Goal: Task Accomplishment & Management: Manage account settings

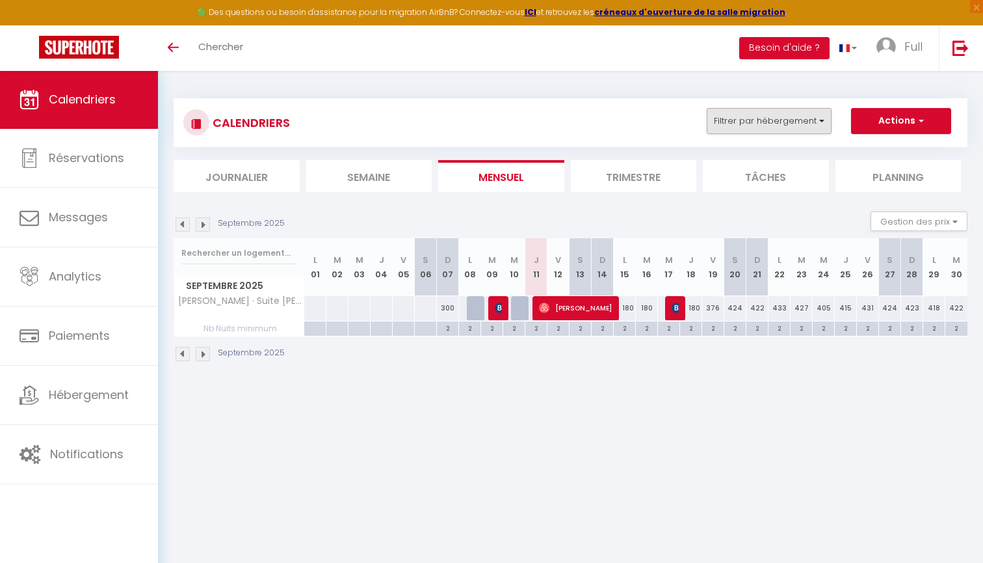
click at [751, 116] on button "Filtrer par hébergement" at bounding box center [769, 121] width 125 height 26
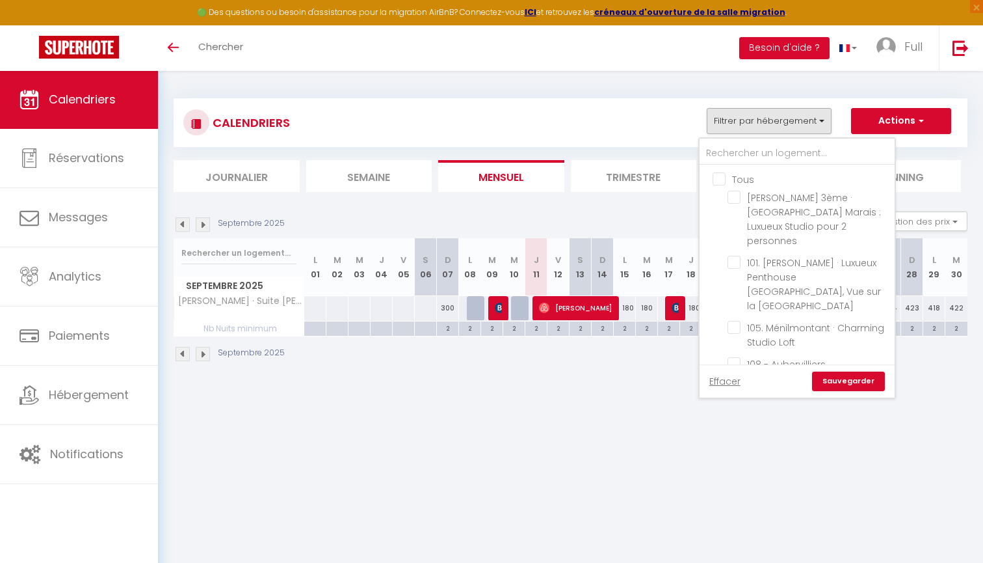
click at [542, 367] on div "Septembre 2025" at bounding box center [571, 355] width 794 height 38
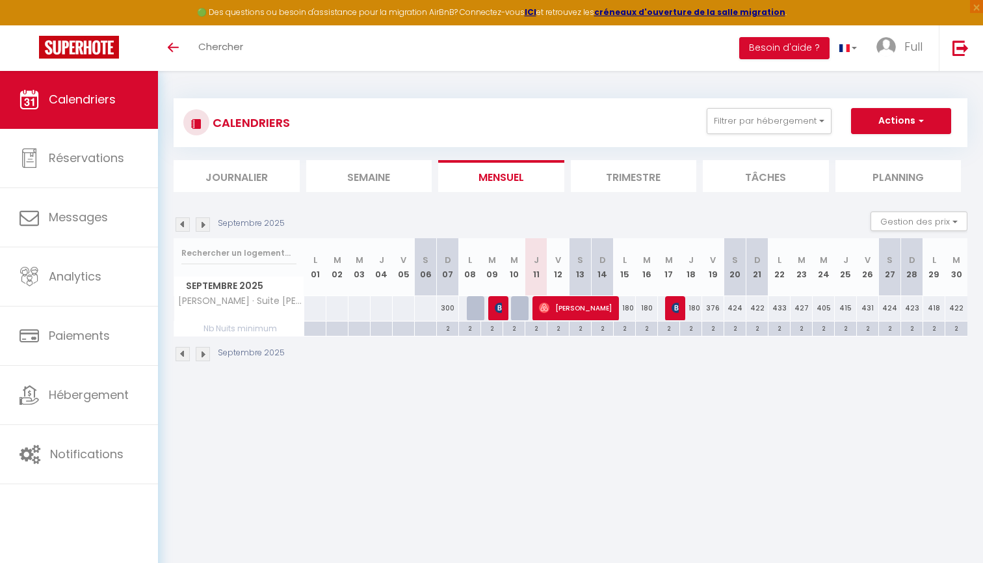
click at [520, 308] on div at bounding box center [522, 308] width 22 height 25
type input "180"
type input "Mer 10 Septembre 2025"
type input "Jeu 11 Septembre 2025"
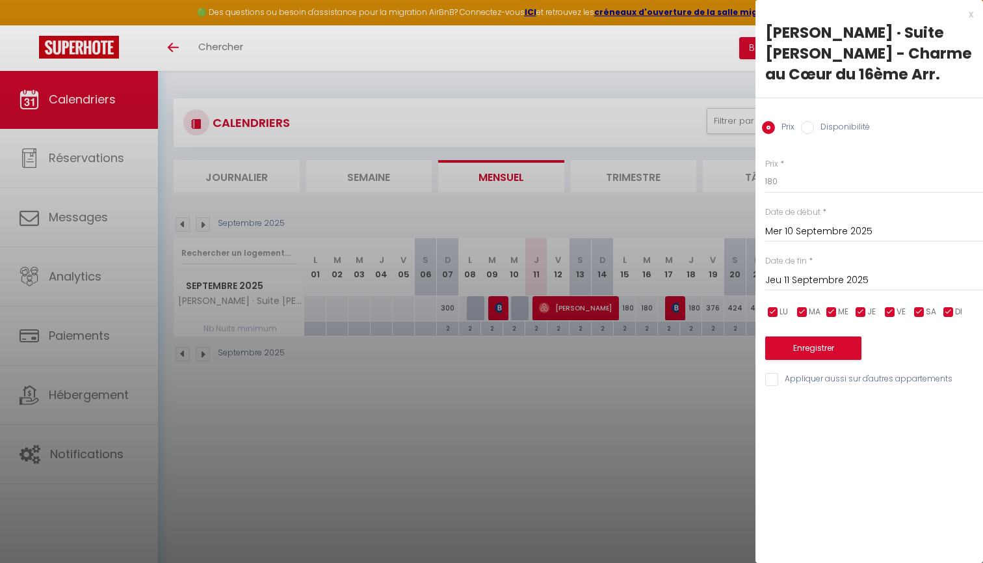
click at [807, 131] on input "Disponibilité" at bounding box center [807, 127] width 13 height 13
radio input "true"
radio input "false"
click at [835, 346] on button "Enregistrer" at bounding box center [814, 349] width 96 height 23
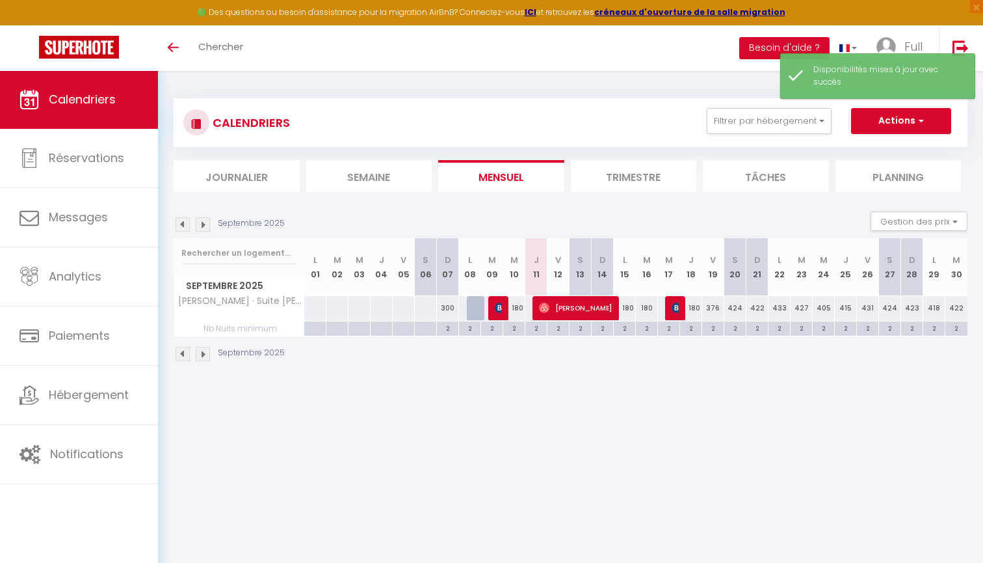
click at [639, 412] on body "🟢 Des questions ou besoin d'assistance pour la migration AirBnB? Connectez-vous…" at bounding box center [491, 351] width 983 height 563
click at [758, 122] on button "Filtrer par hébergement" at bounding box center [769, 121] width 125 height 26
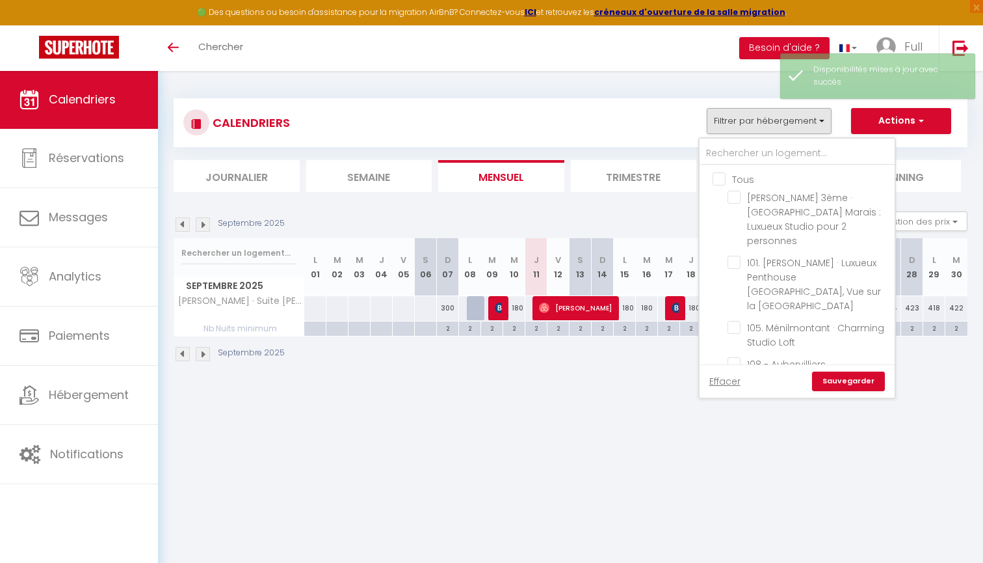
click at [734, 435] on body "🟢 Des questions ou besoin d'assistance pour la migration AirBnB? Connectez-vous…" at bounding box center [491, 351] width 983 height 563
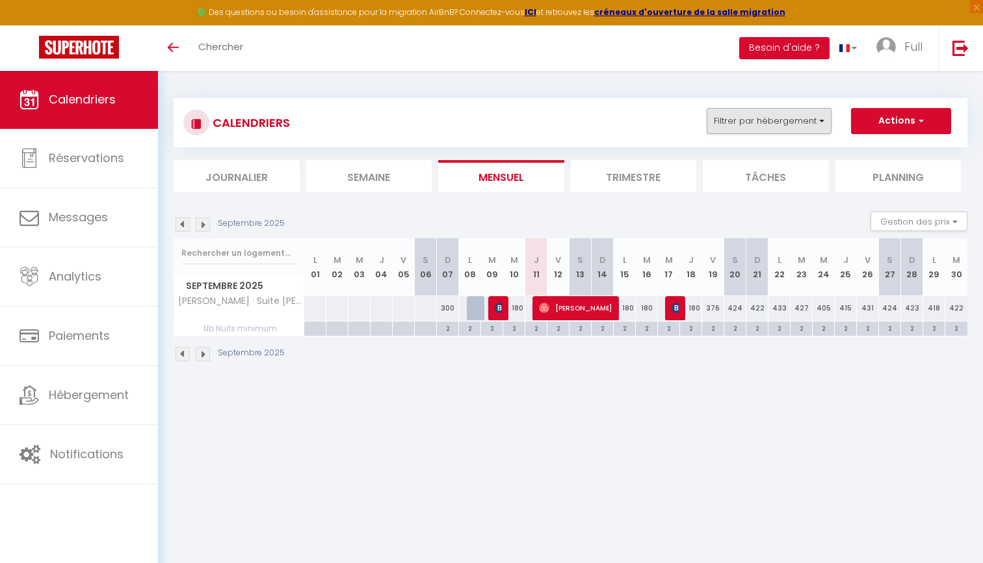
click at [747, 119] on button "Filtrer par hébergement" at bounding box center [769, 121] width 125 height 26
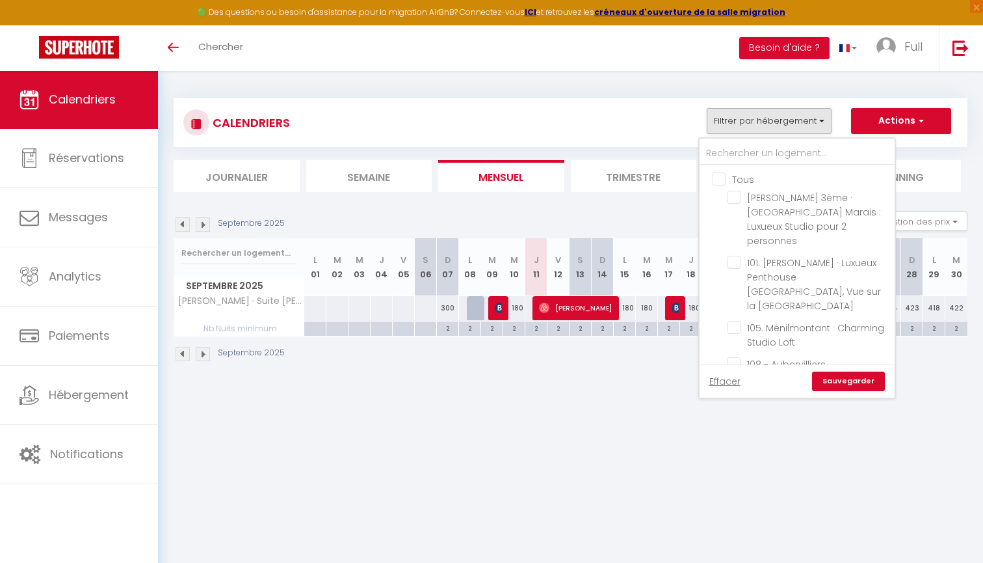
click at [725, 175] on input "Tous" at bounding box center [810, 178] width 195 height 13
checkbox input "true"
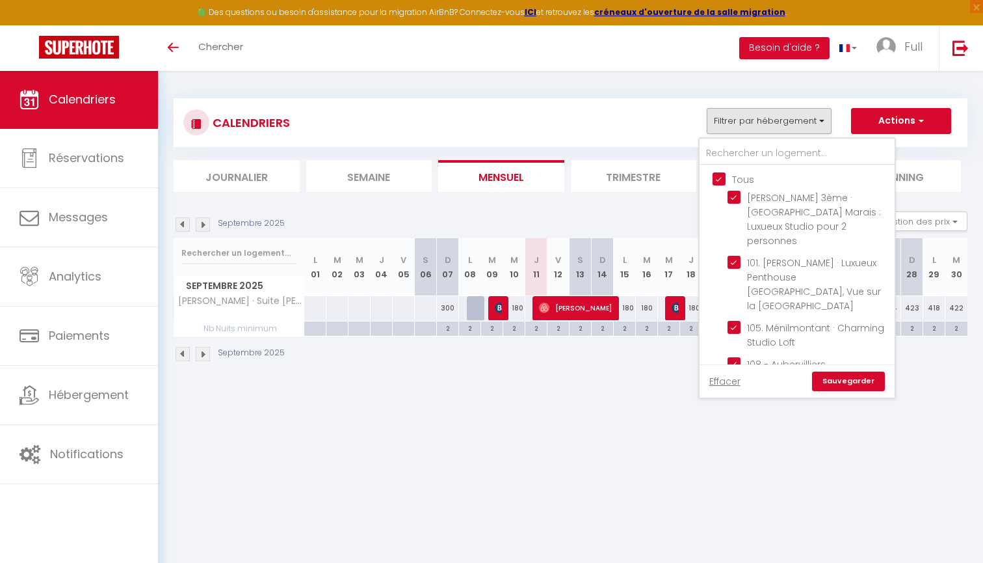
checkbox input "true"
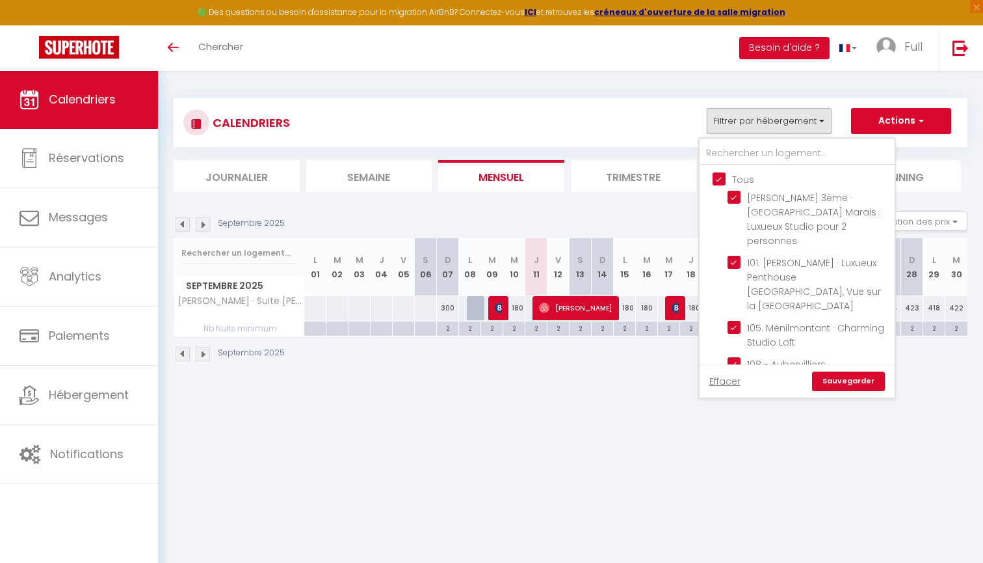
checkbox input "true"
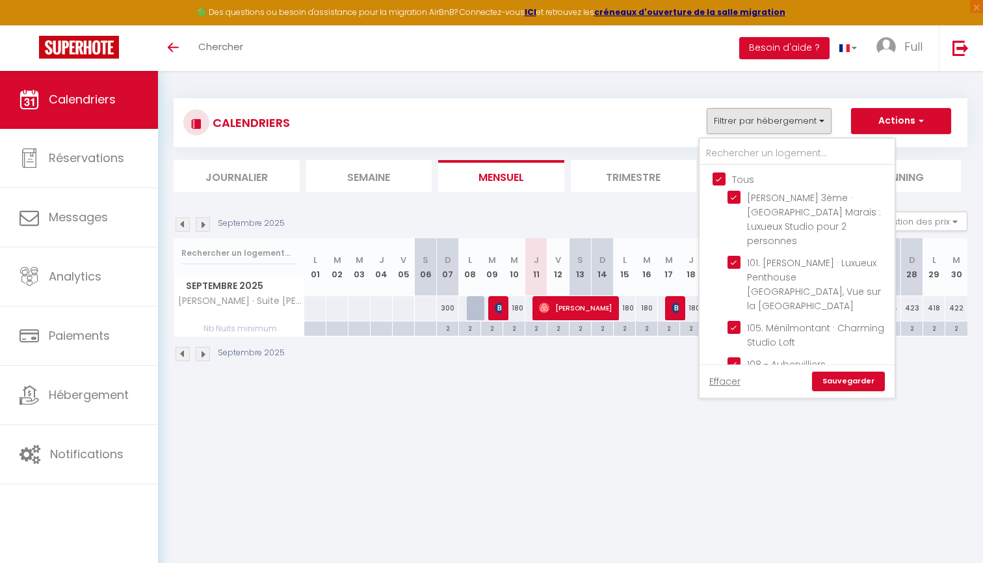
checkbox input "true"
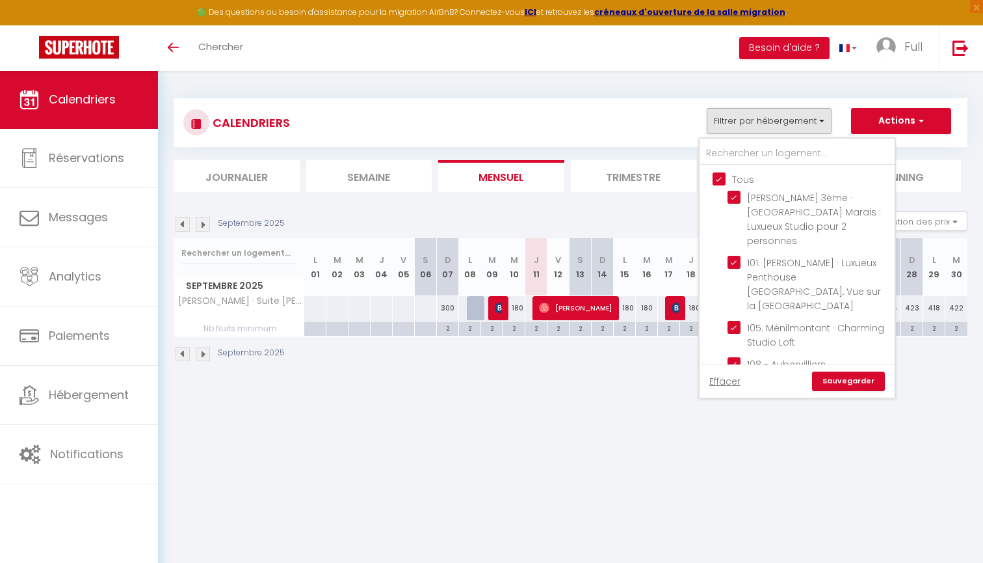
checkbox input "true"
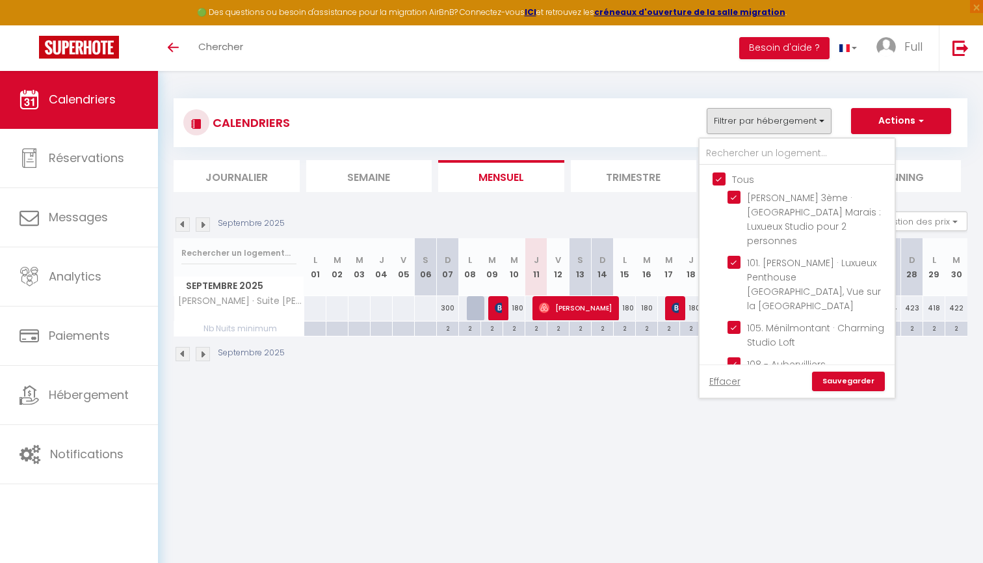
checkbox input "true"
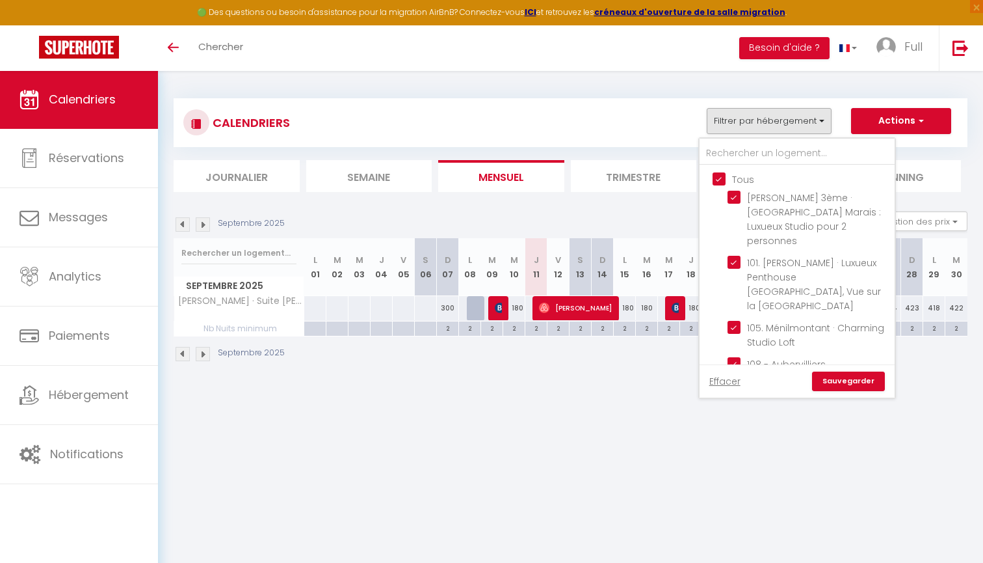
checkbox input "true"
click at [725, 175] on input "Tous" at bounding box center [810, 178] width 195 height 13
checkbox input "false"
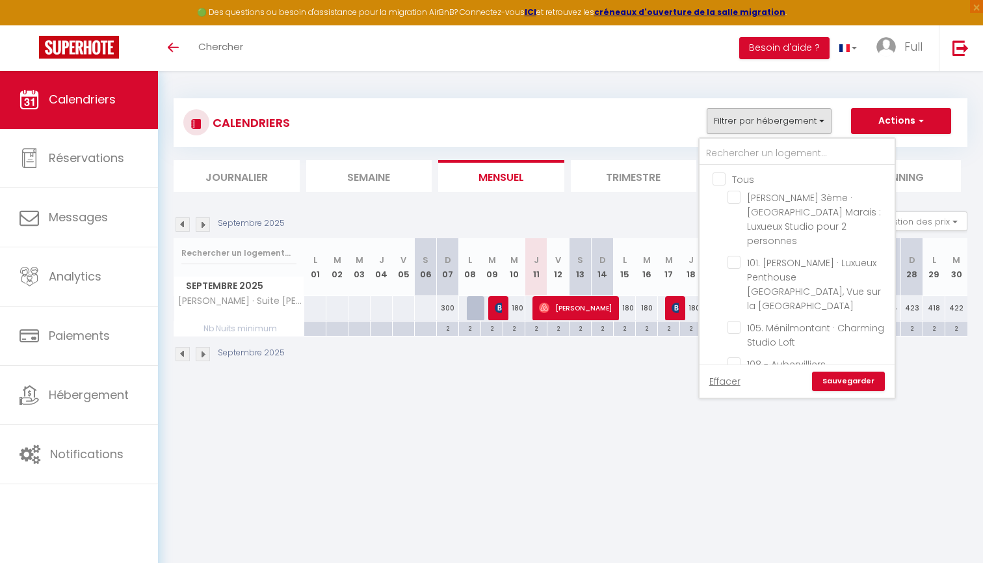
checkbox input "false"
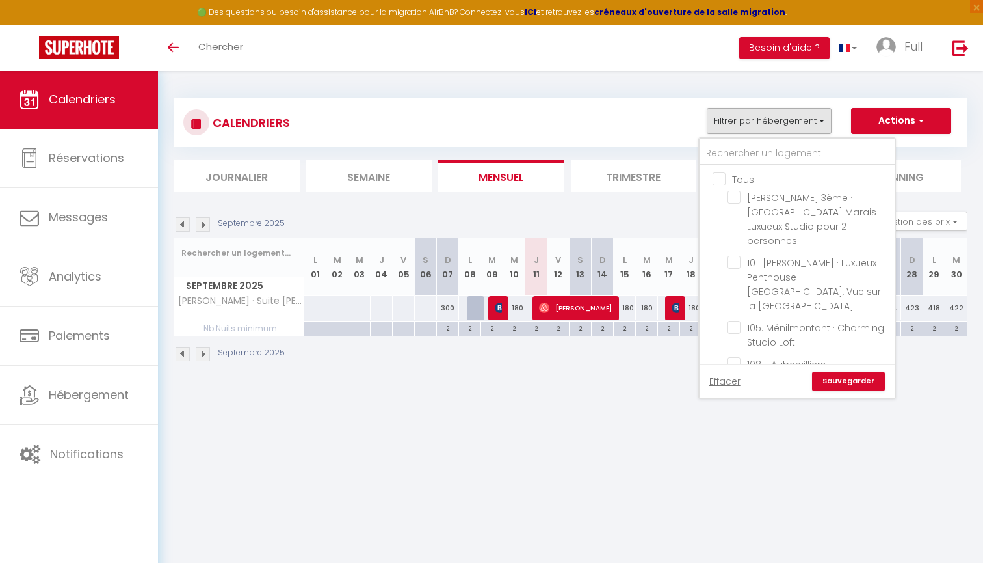
checkbox input "false"
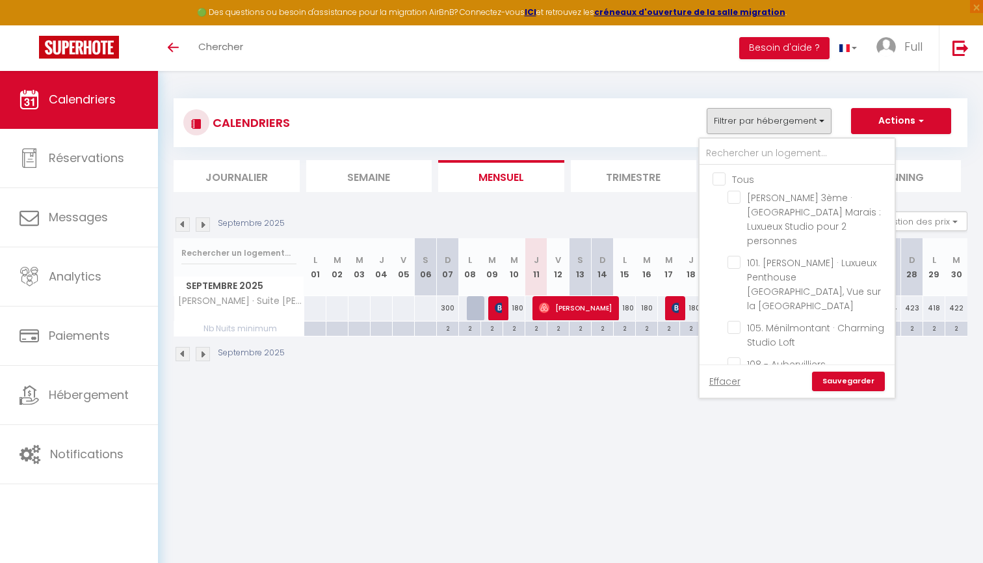
checkbox input "false"
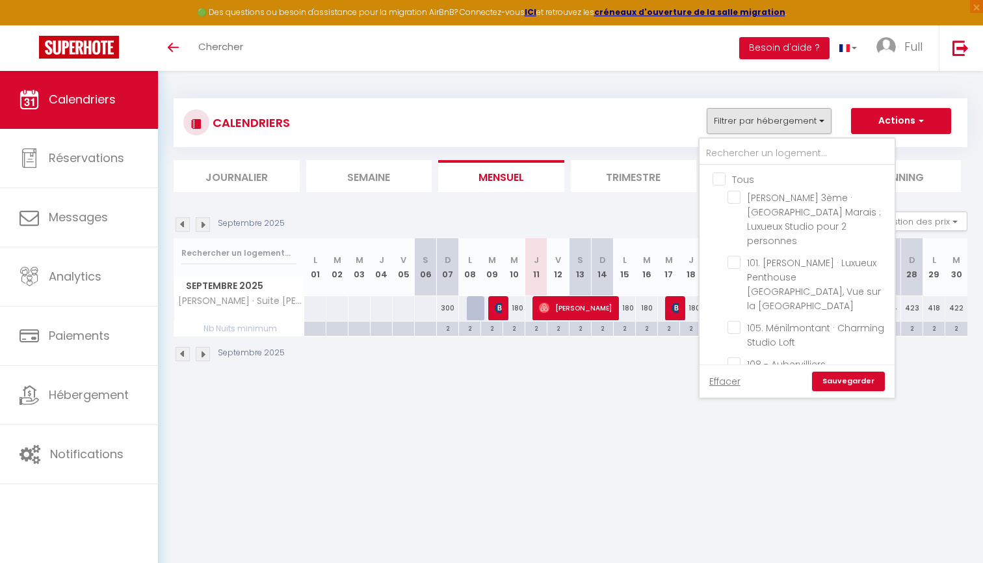
checkbox input "false"
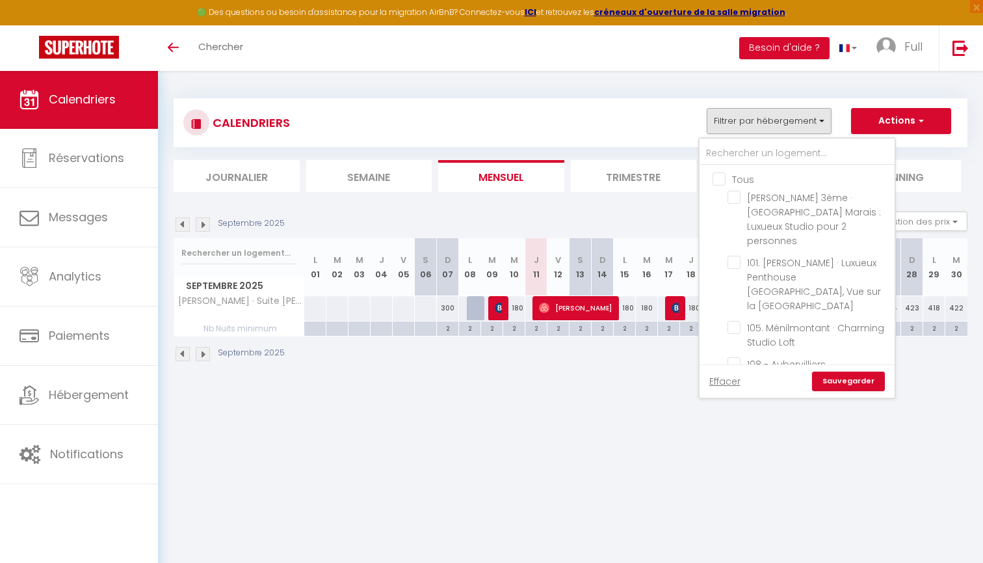
checkbox input "false"
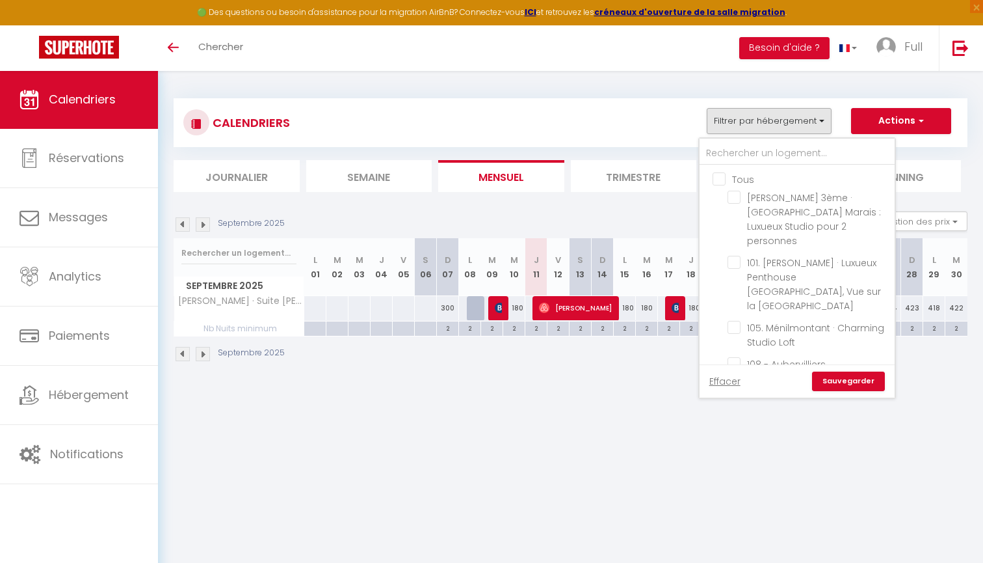
checkbox input "false"
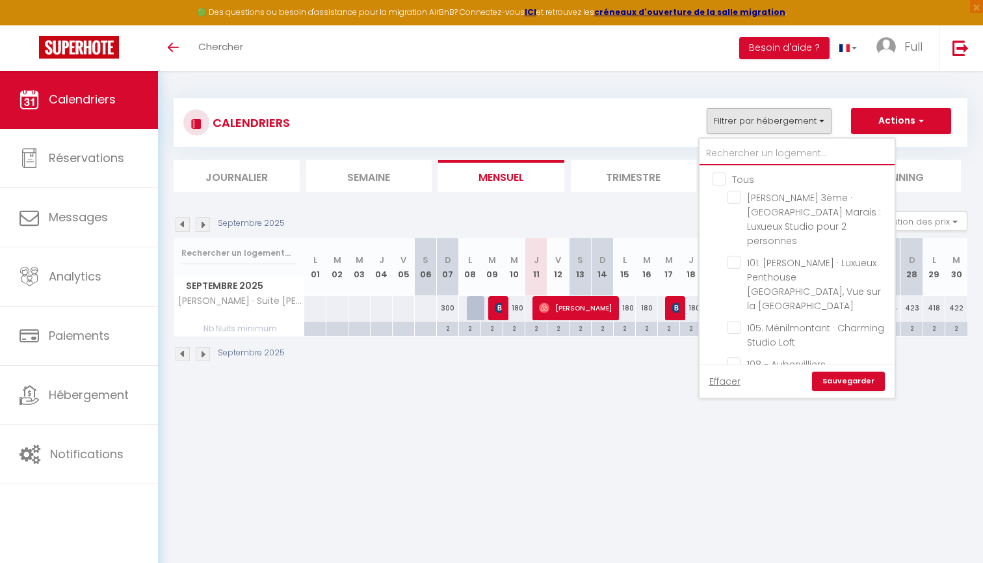
click at [732, 150] on input "text" at bounding box center [797, 153] width 195 height 23
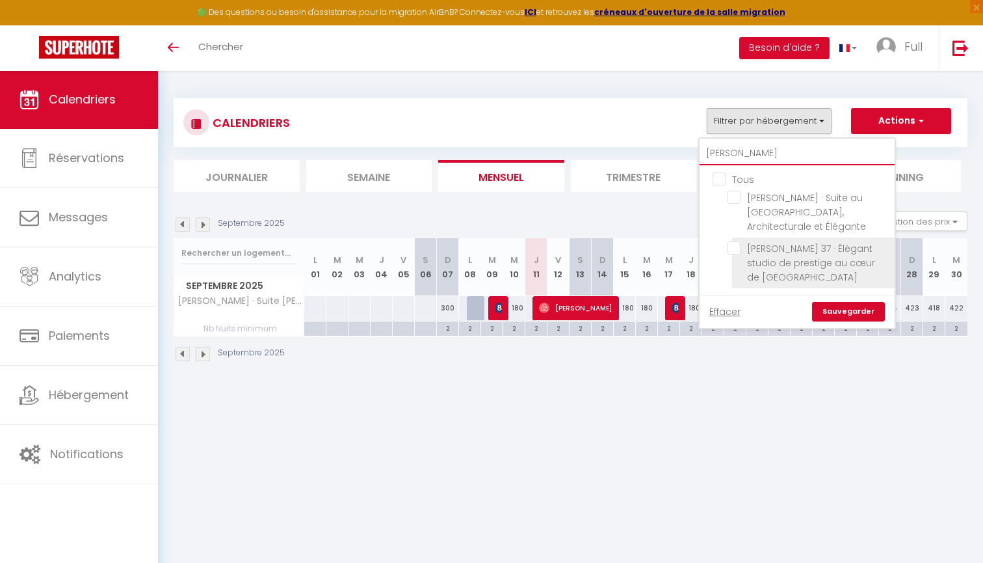
type input "[PERSON_NAME]"
click at [731, 244] on input "[PERSON_NAME] 37 · Élégant studio de prestige au cœur de [GEOGRAPHIC_DATA]" at bounding box center [809, 247] width 163 height 13
checkbox input "true"
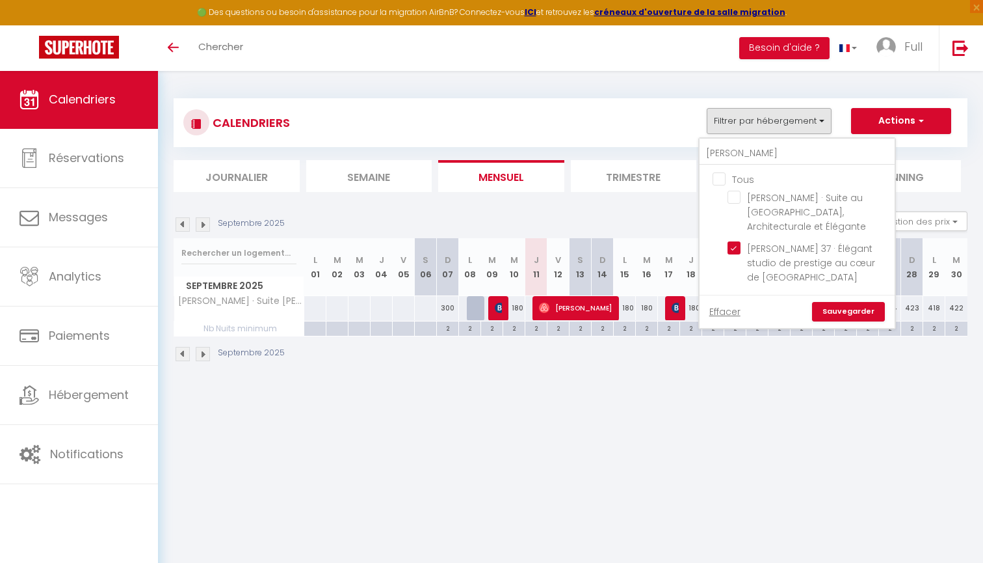
click at [839, 302] on link "Sauvegarder" at bounding box center [848, 312] width 73 height 20
